Goal: Navigation & Orientation: Understand site structure

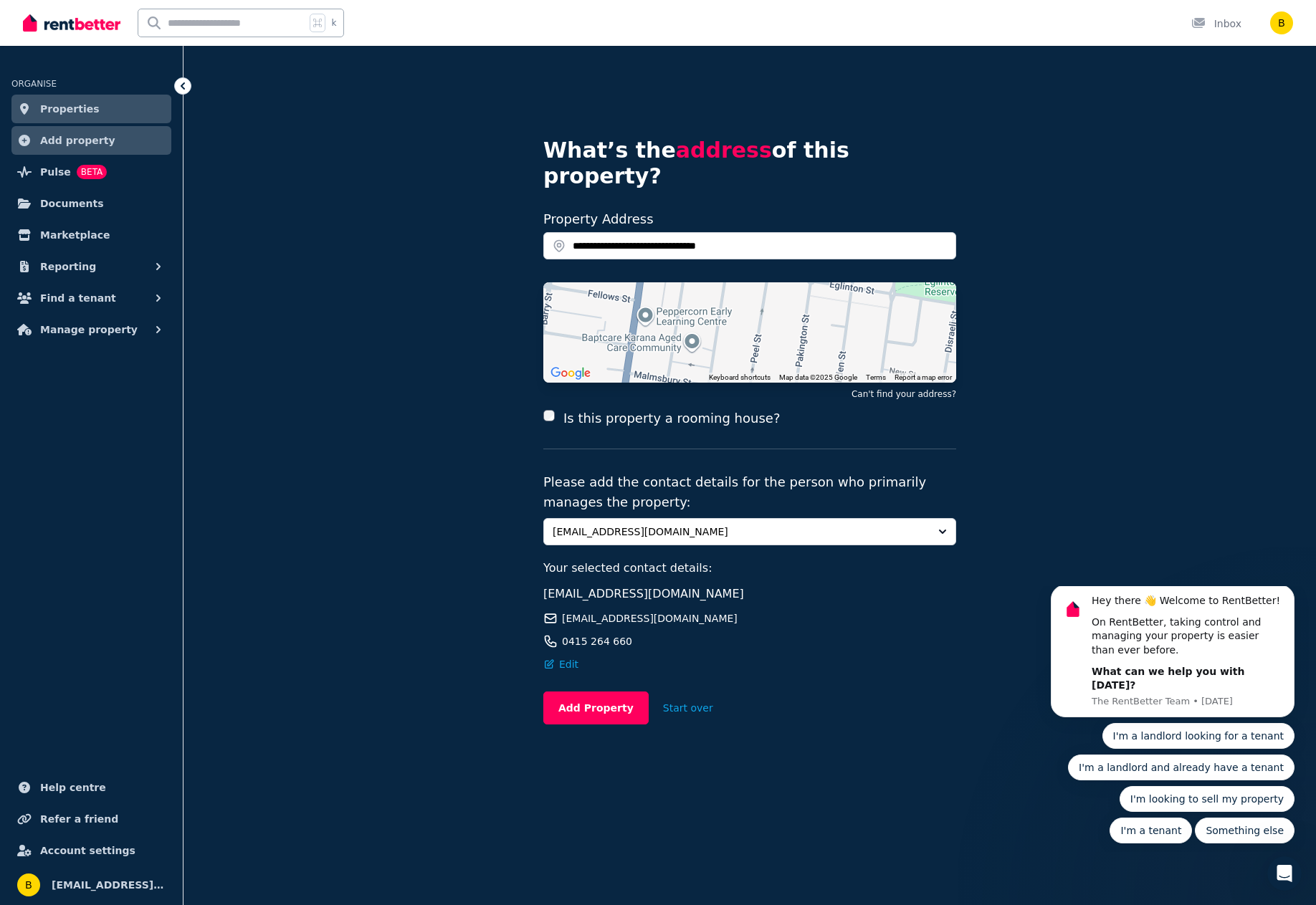
click at [56, 142] on span "Add property" at bounding box center [78, 139] width 75 height 17
click at [62, 205] on span "Documents" at bounding box center [72, 203] width 63 height 17
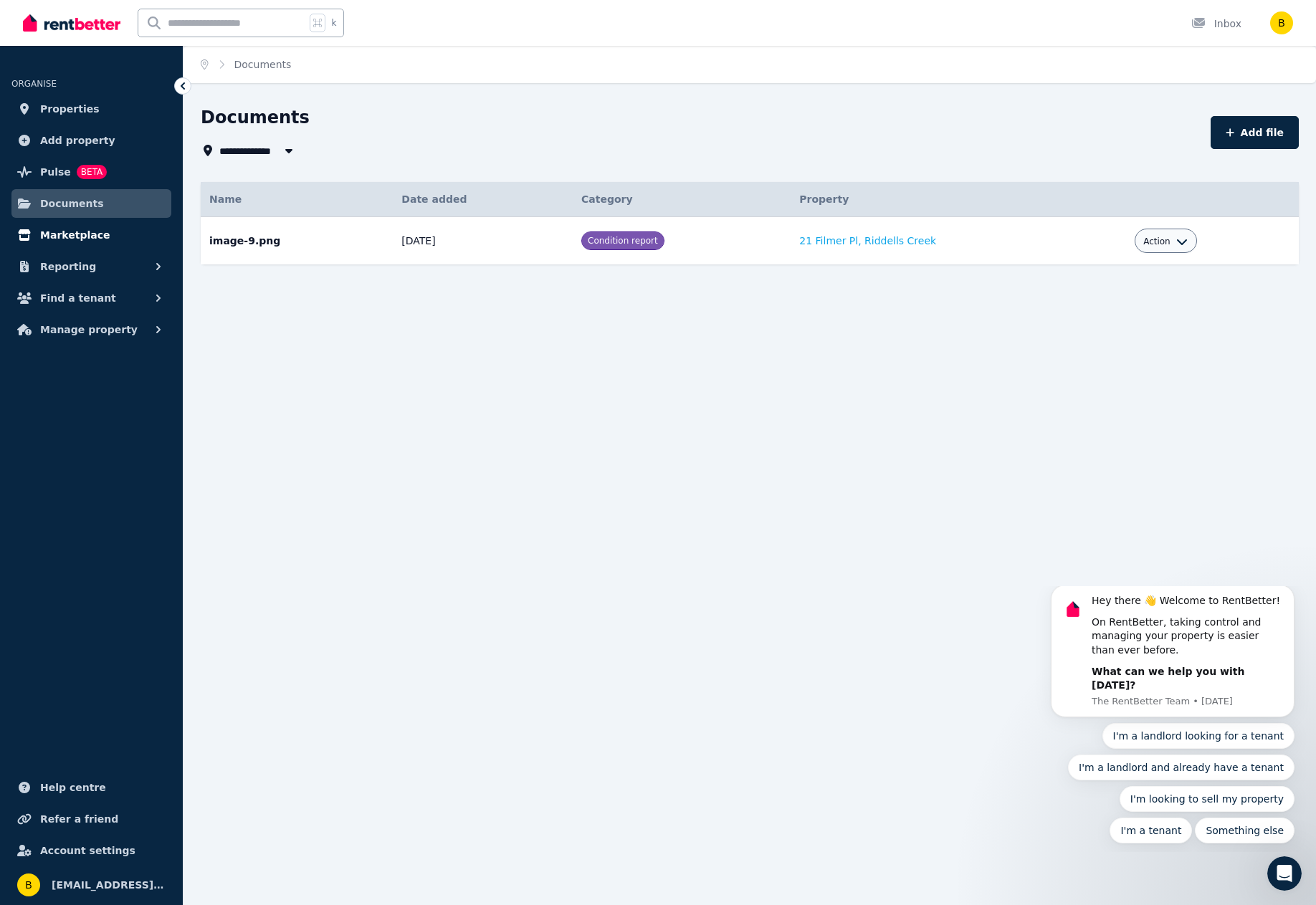
click at [66, 235] on span "Marketplace" at bounding box center [75, 234] width 69 height 17
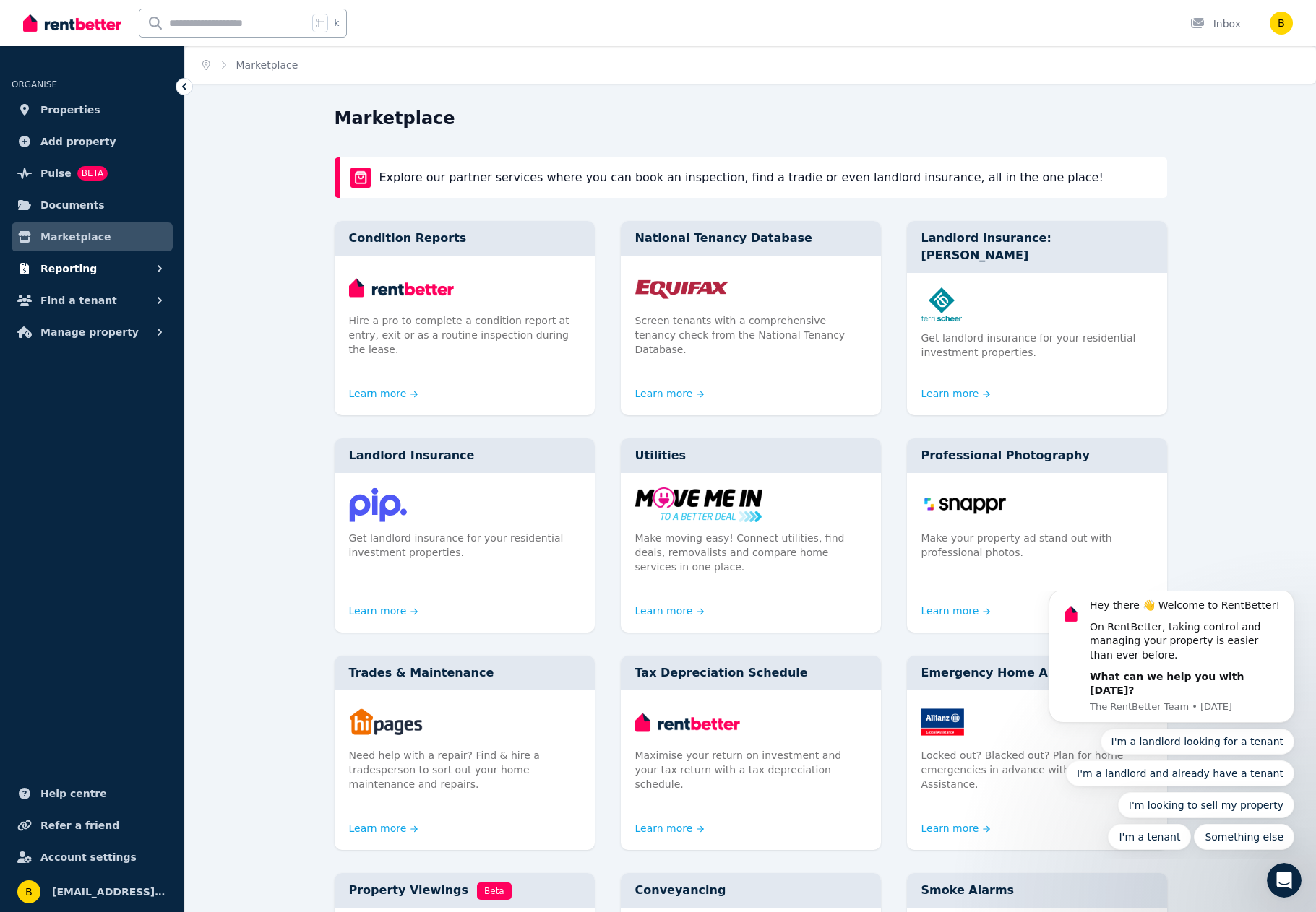
click at [64, 266] on span "Reporting" at bounding box center [69, 268] width 57 height 17
click at [80, 299] on span "Payments" at bounding box center [113, 300] width 98 height 17
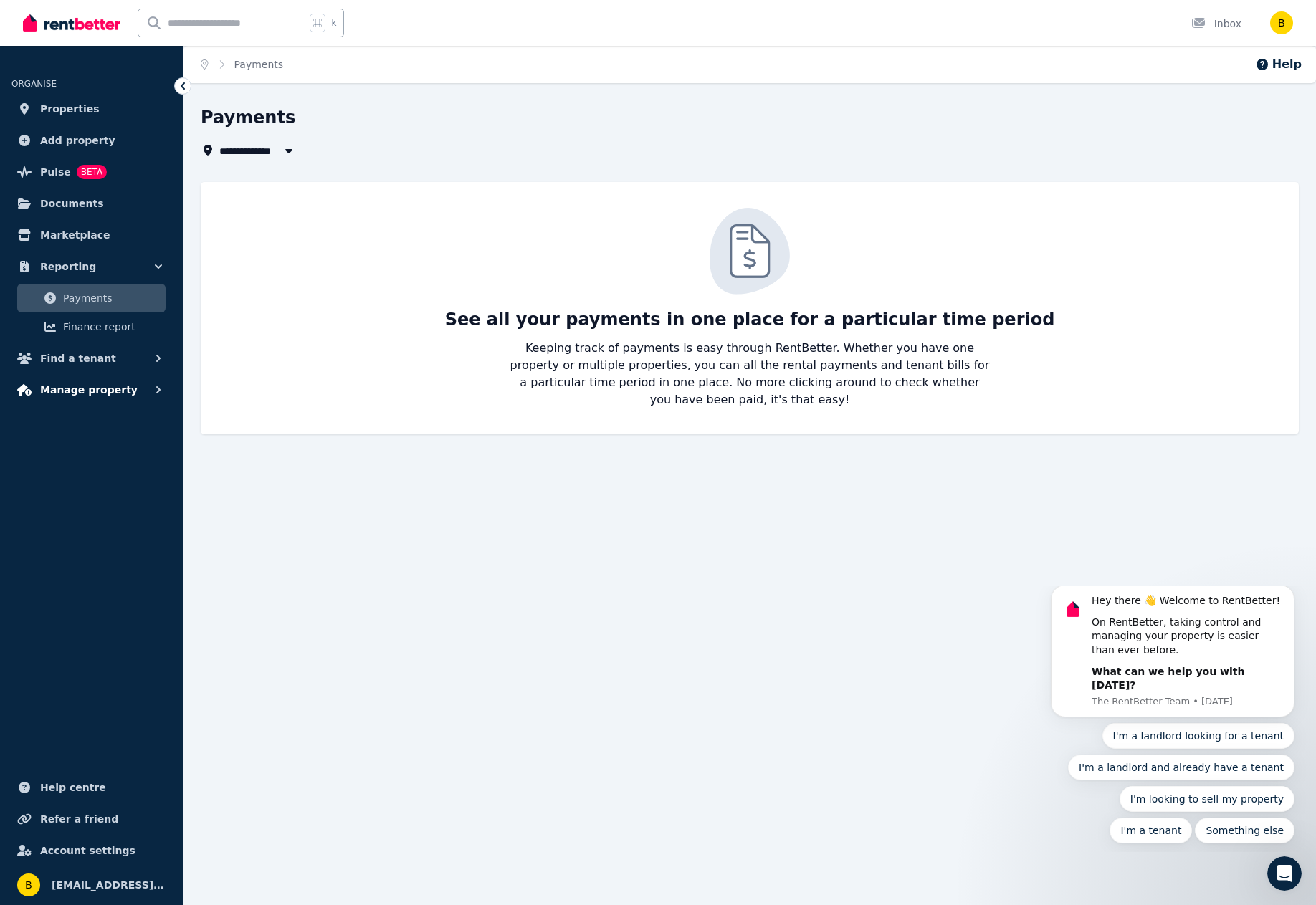
click at [61, 384] on span "Manage property" at bounding box center [89, 390] width 98 height 17
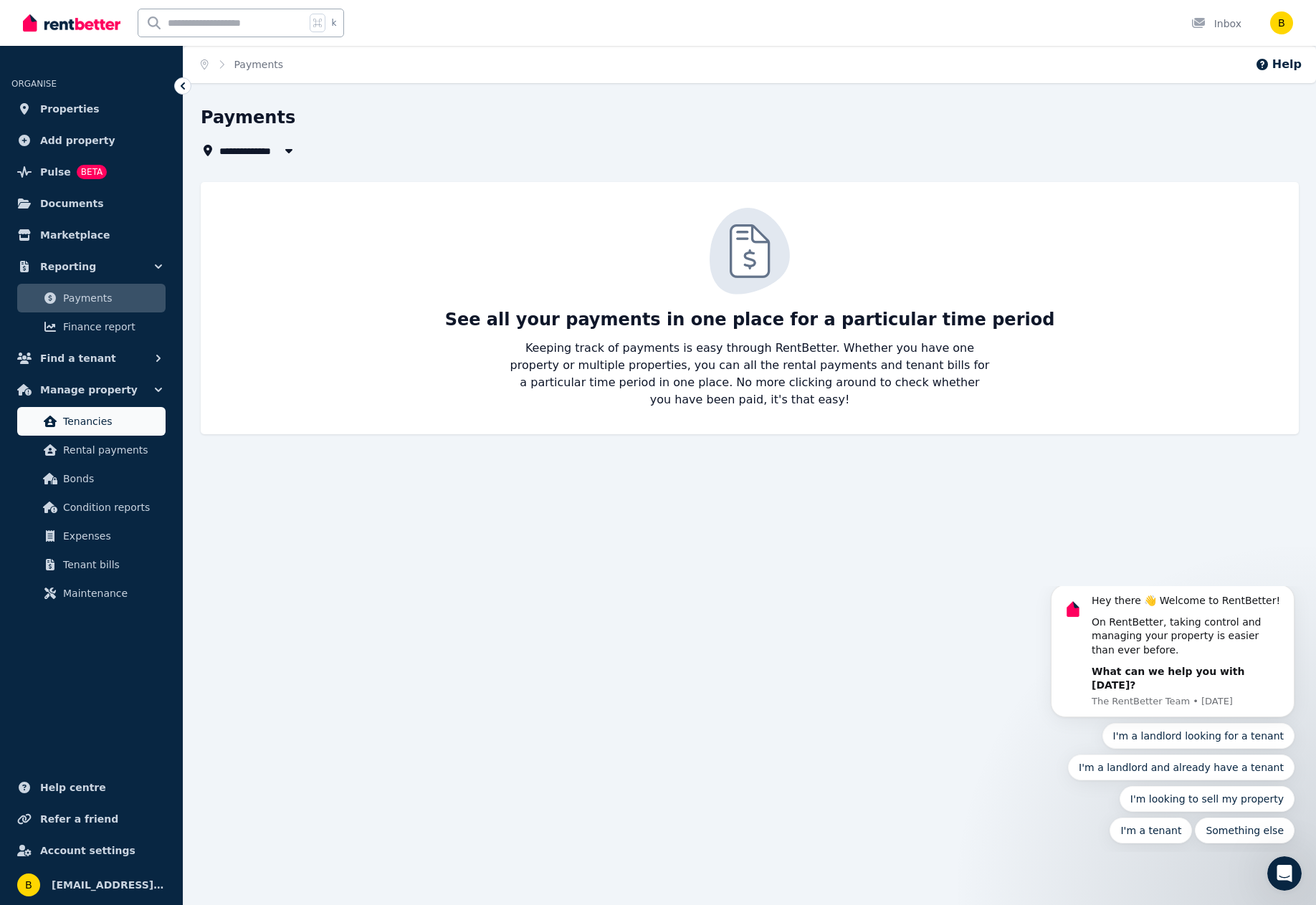
click at [87, 419] on span "Tenancies" at bounding box center [112, 420] width 97 height 17
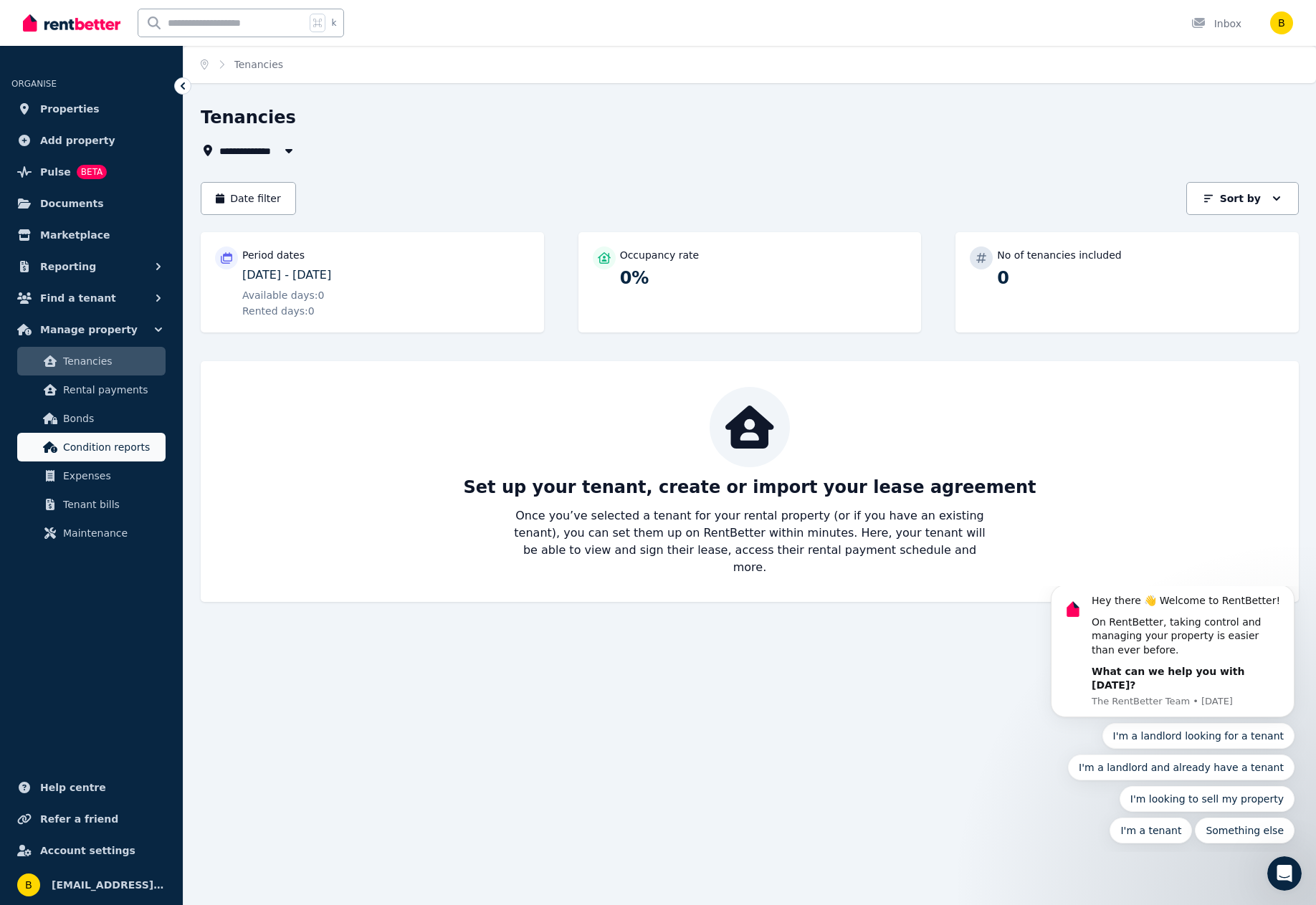
click at [94, 448] on span "Condition reports" at bounding box center [112, 446] width 97 height 17
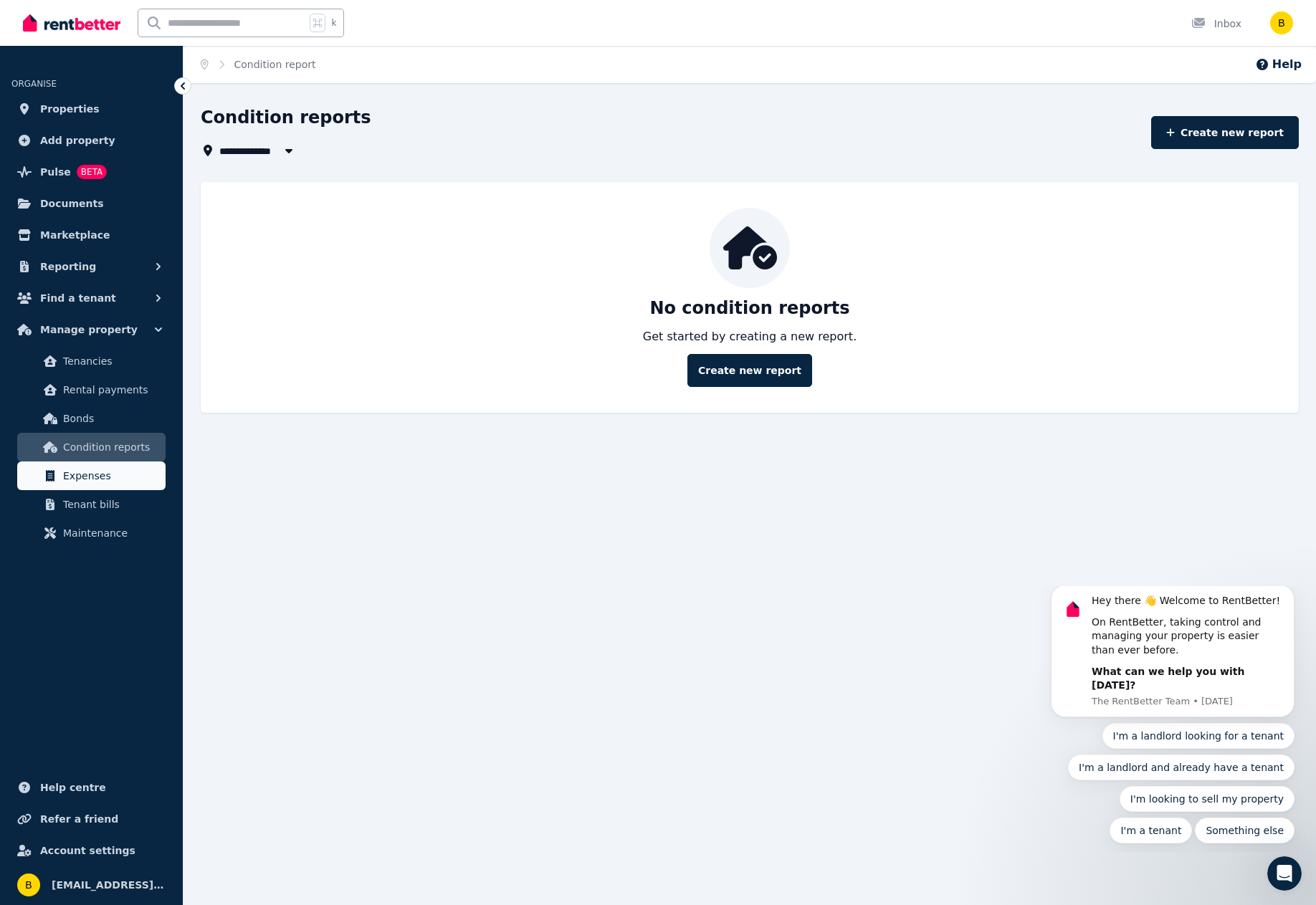
click at [105, 473] on span "Expenses" at bounding box center [112, 475] width 97 height 17
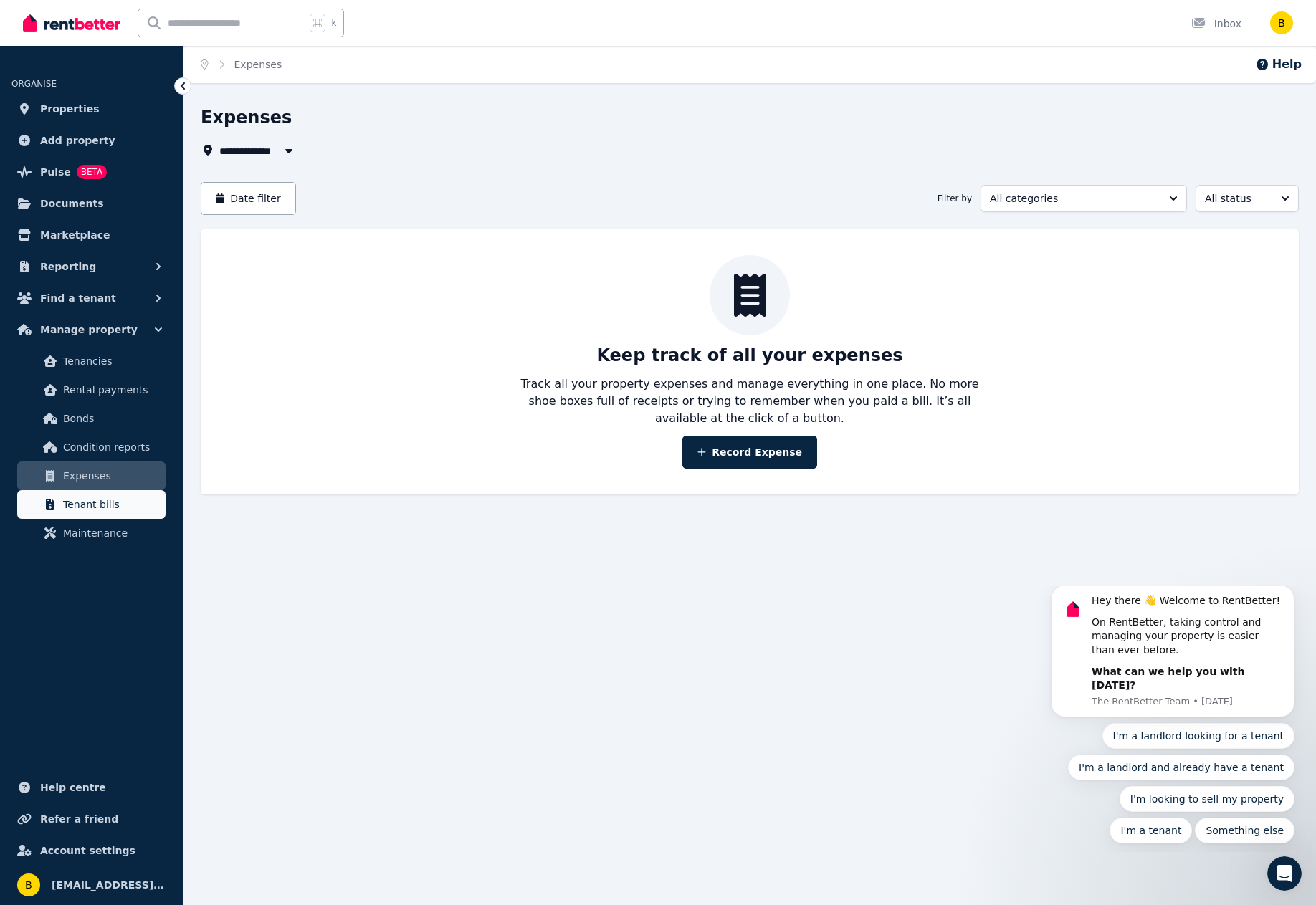
click at [106, 501] on span "Tenant bills" at bounding box center [112, 503] width 97 height 17
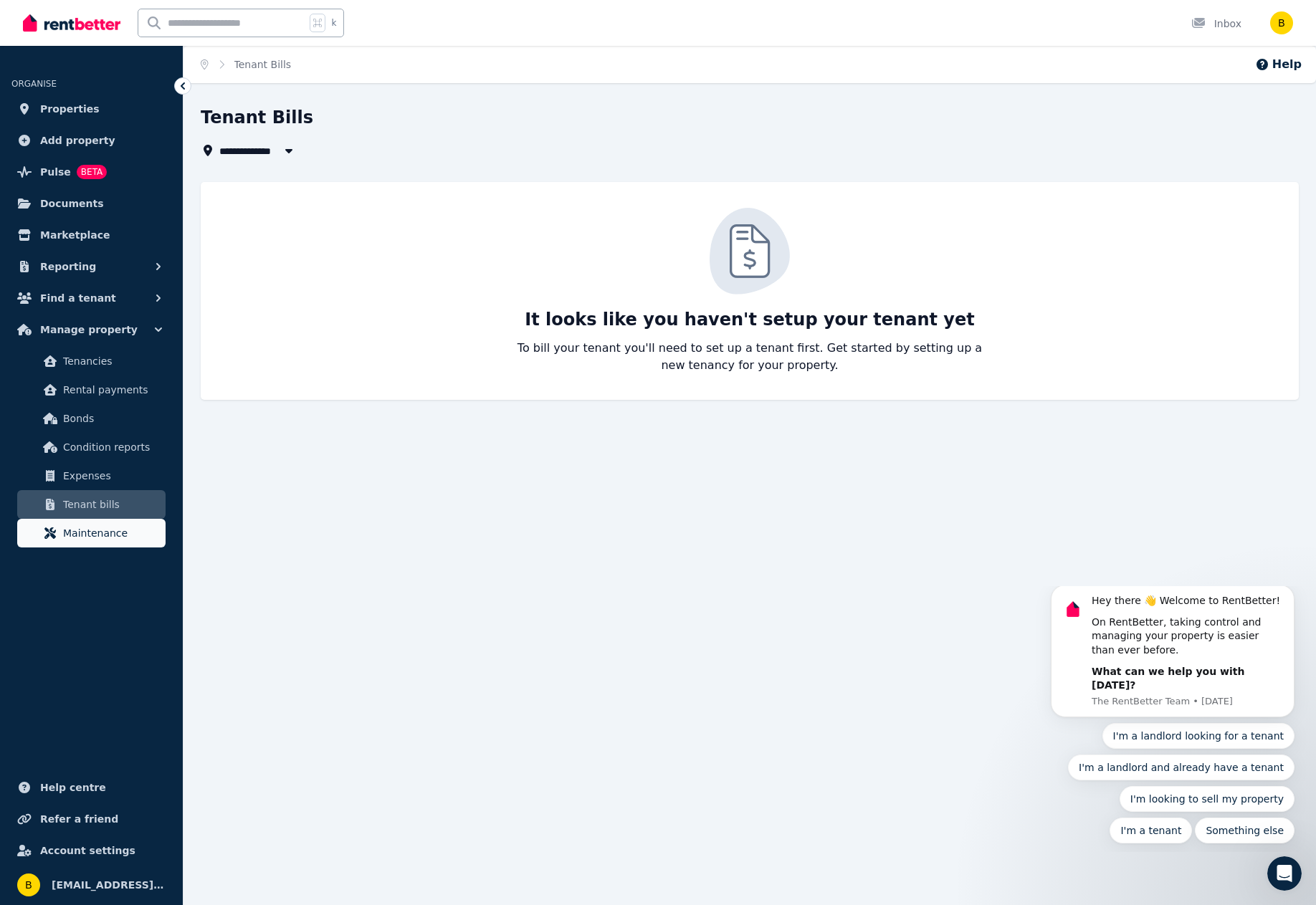
click at [118, 530] on span "Maintenance" at bounding box center [112, 532] width 97 height 17
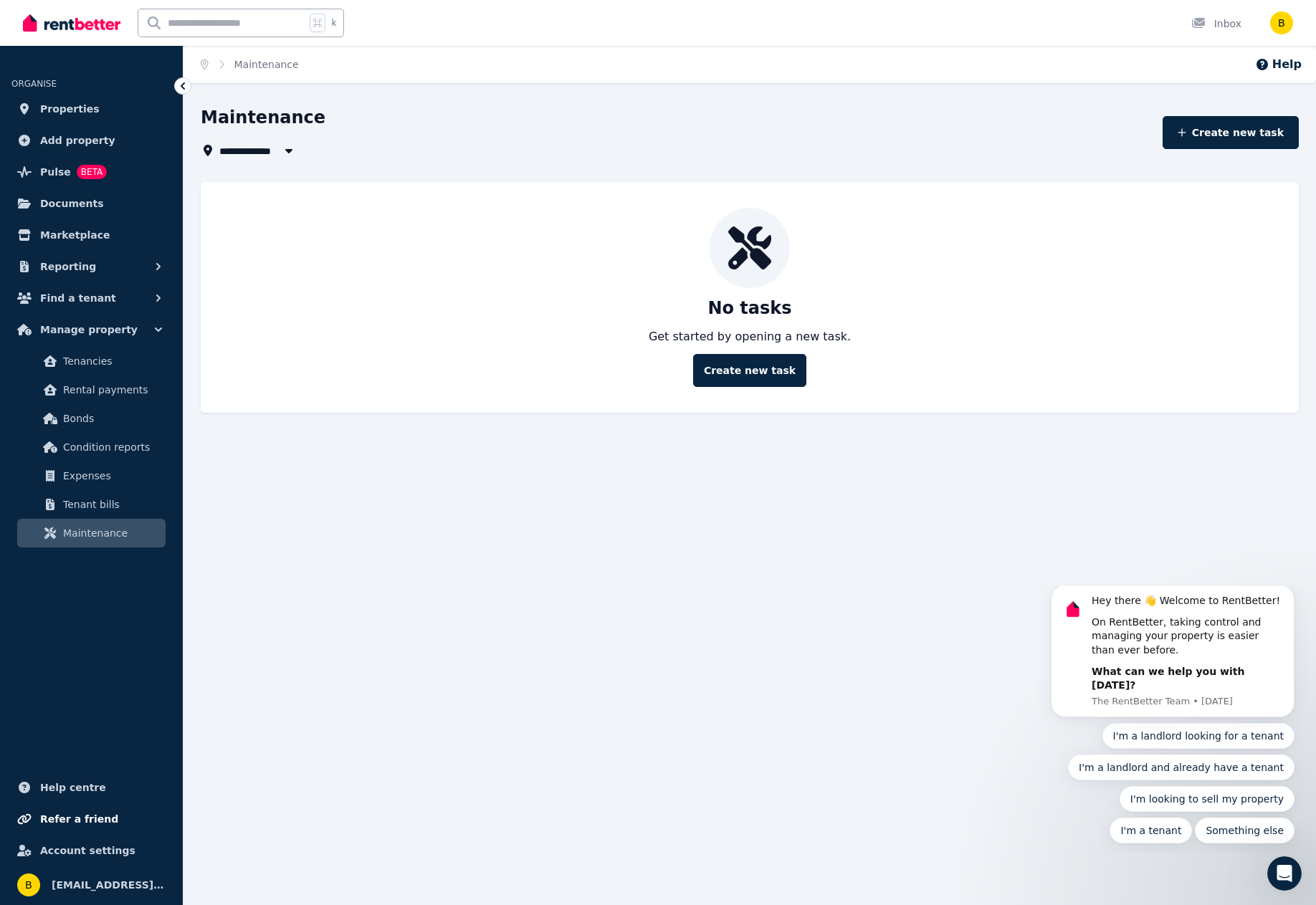
click at [84, 818] on span "Refer a friend" at bounding box center [79, 819] width 78 height 17
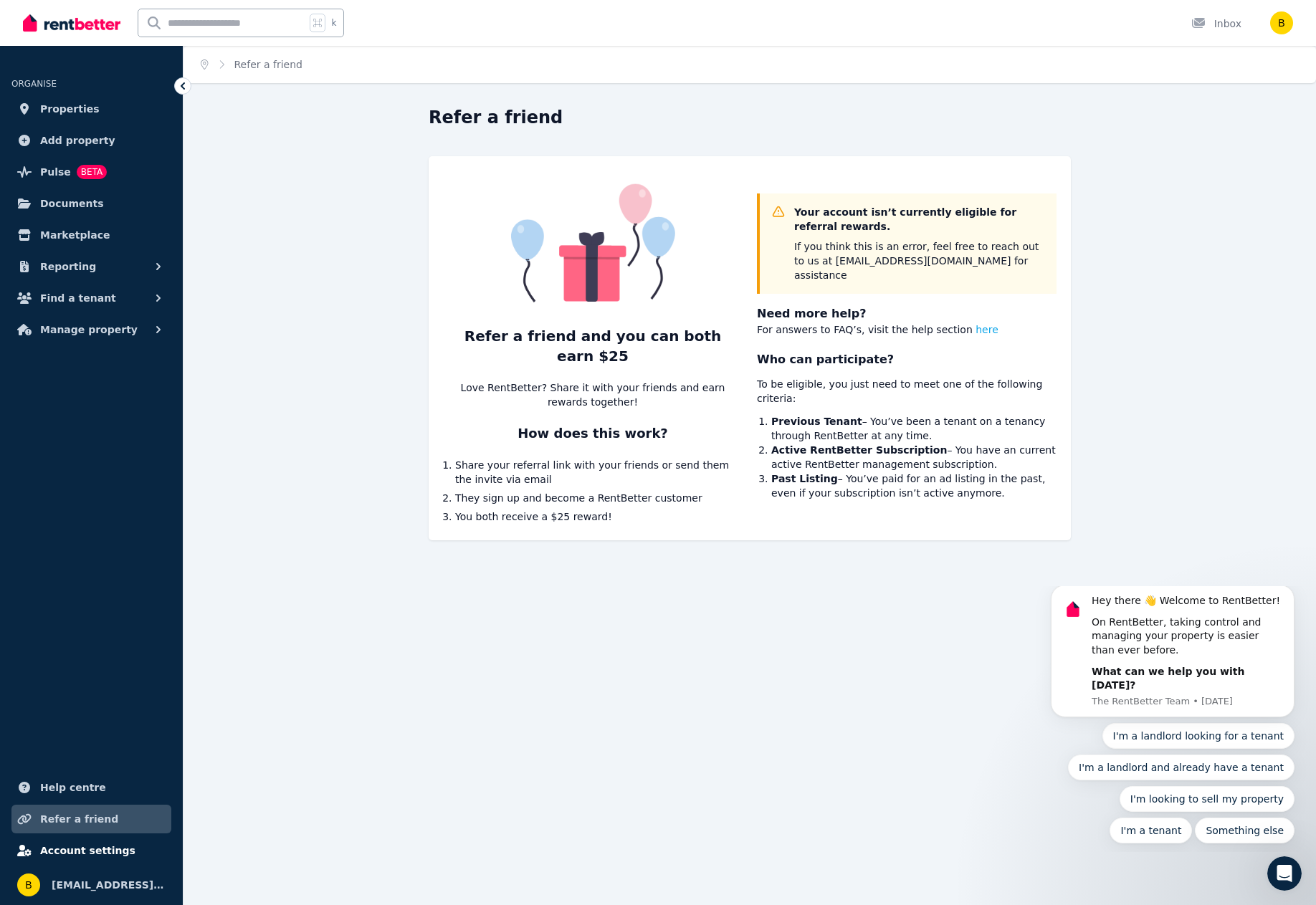
click at [90, 850] on span "Account settings" at bounding box center [88, 850] width 95 height 17
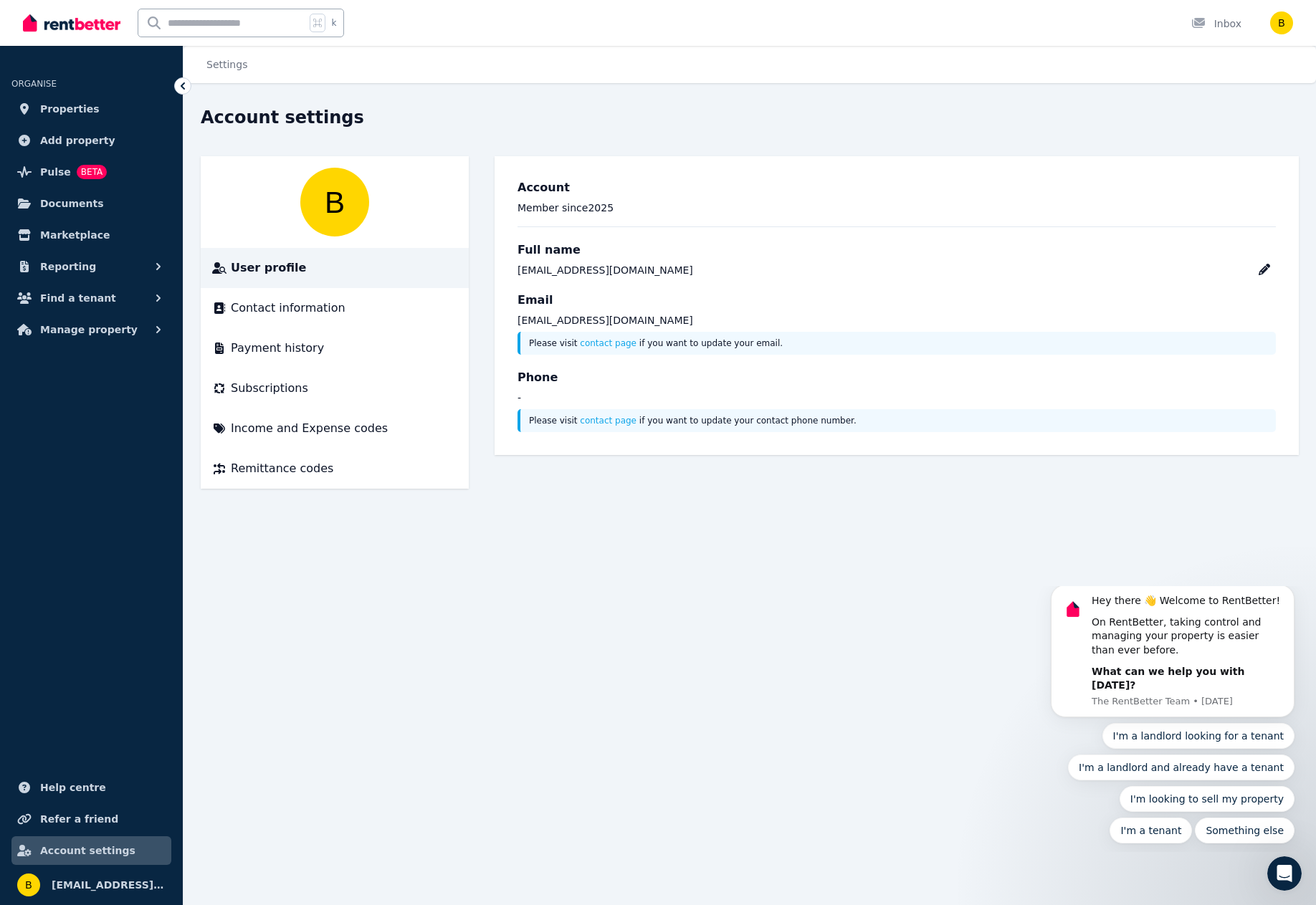
click at [816, 112] on div "Account settings" at bounding box center [745, 120] width 1089 height 28
